Goal: Find specific page/section: Find specific page/section

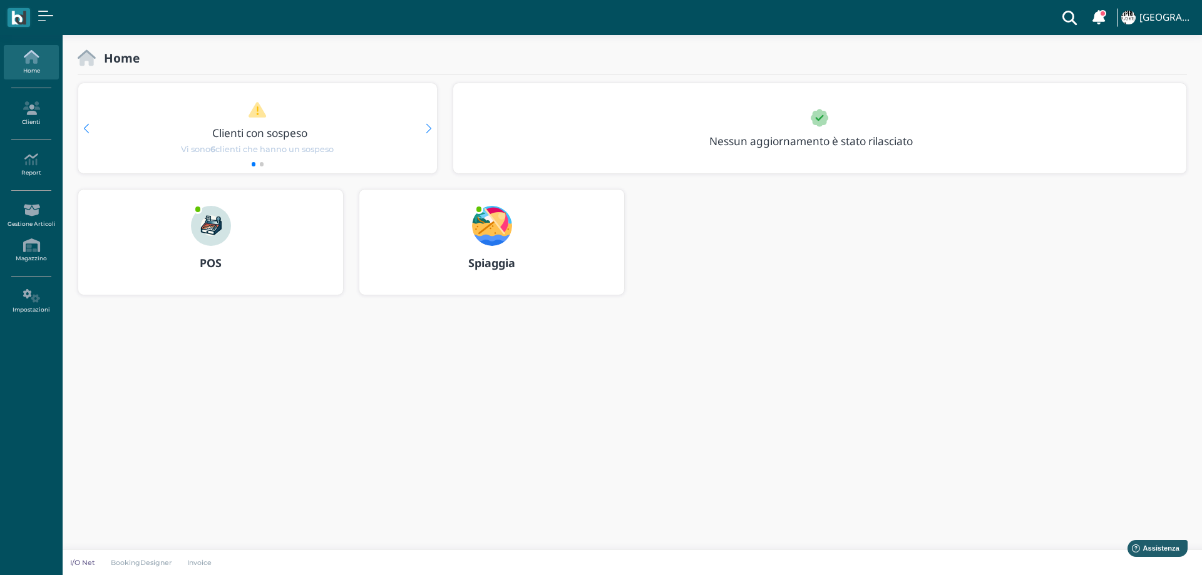
click at [495, 215] on img at bounding box center [492, 226] width 40 height 40
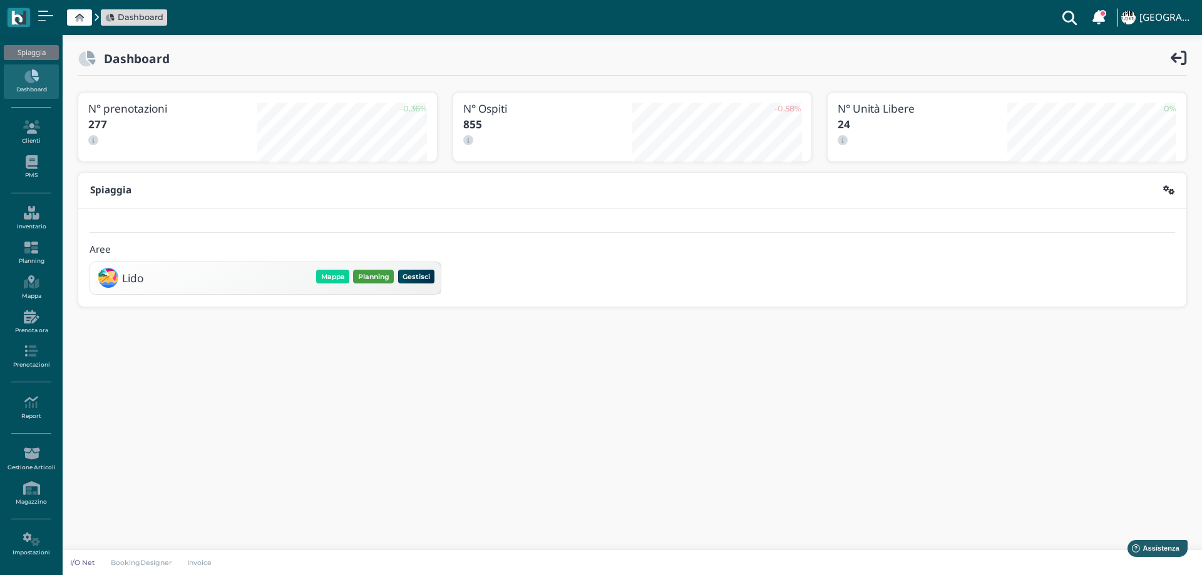
click at [359, 274] on button "Planning" at bounding box center [373, 277] width 41 height 14
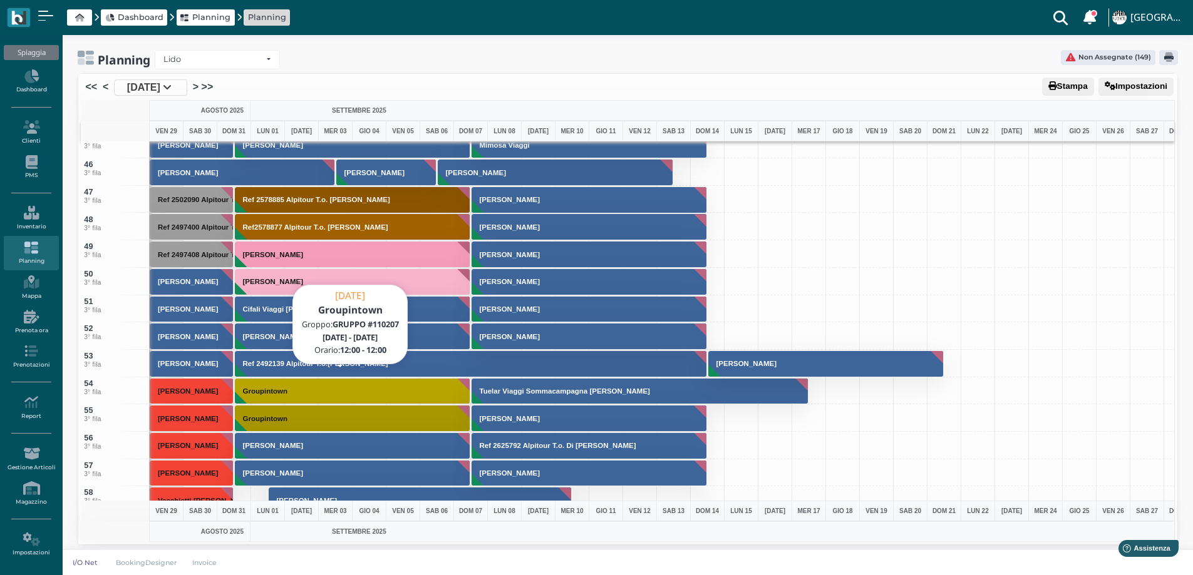
scroll to position [1339, 0]
